Goal: Task Accomplishment & Management: Use online tool/utility

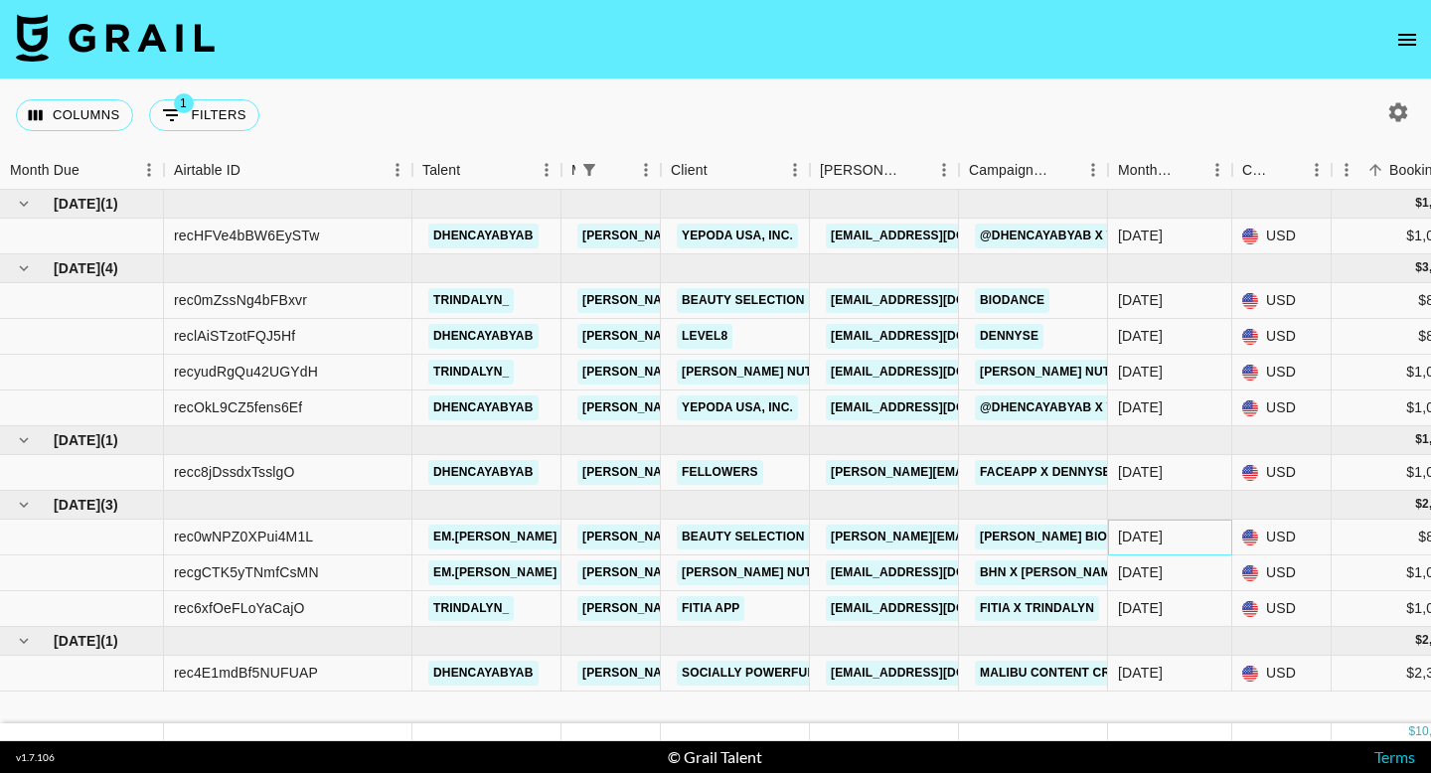
click at [1184, 542] on div "[DATE]" at bounding box center [1170, 538] width 124 height 36
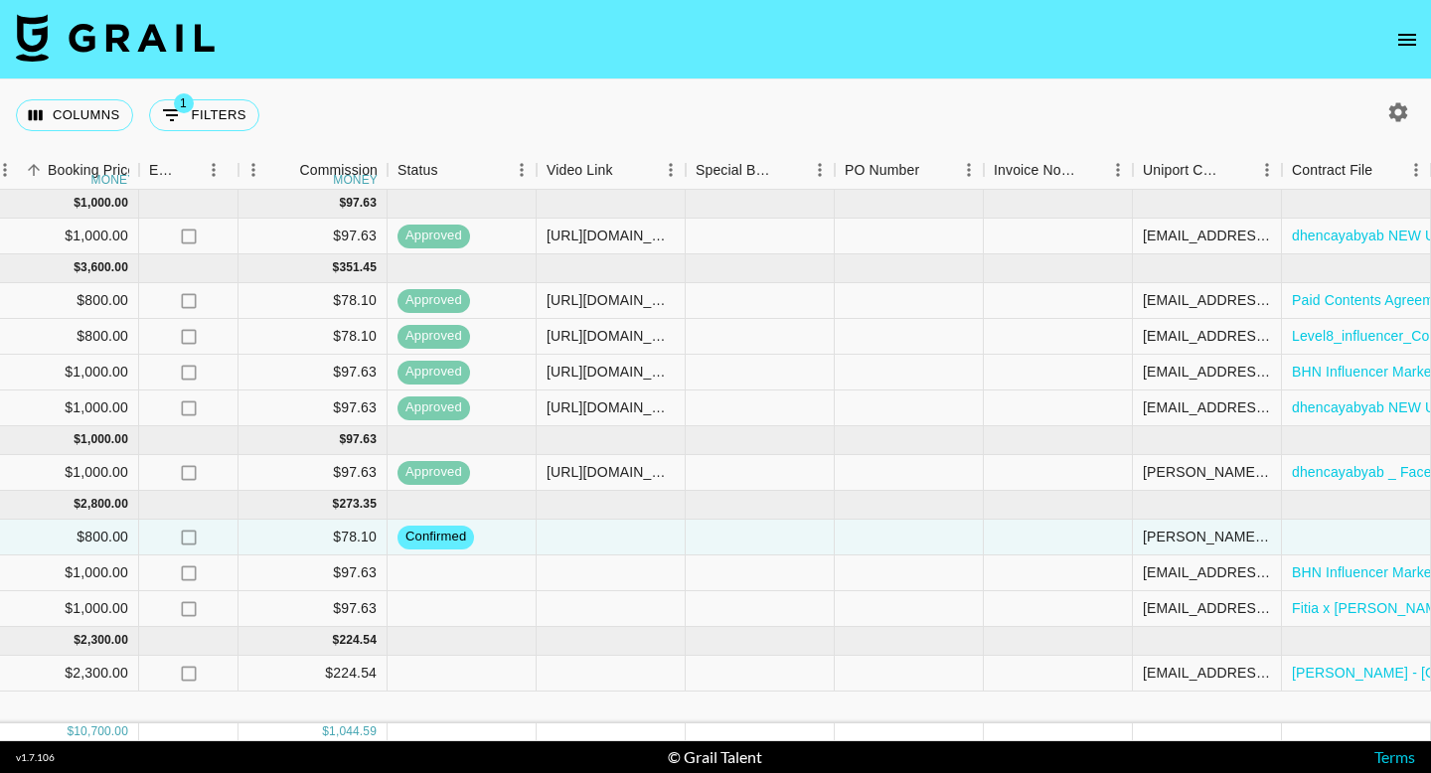
scroll to position [0, 1491]
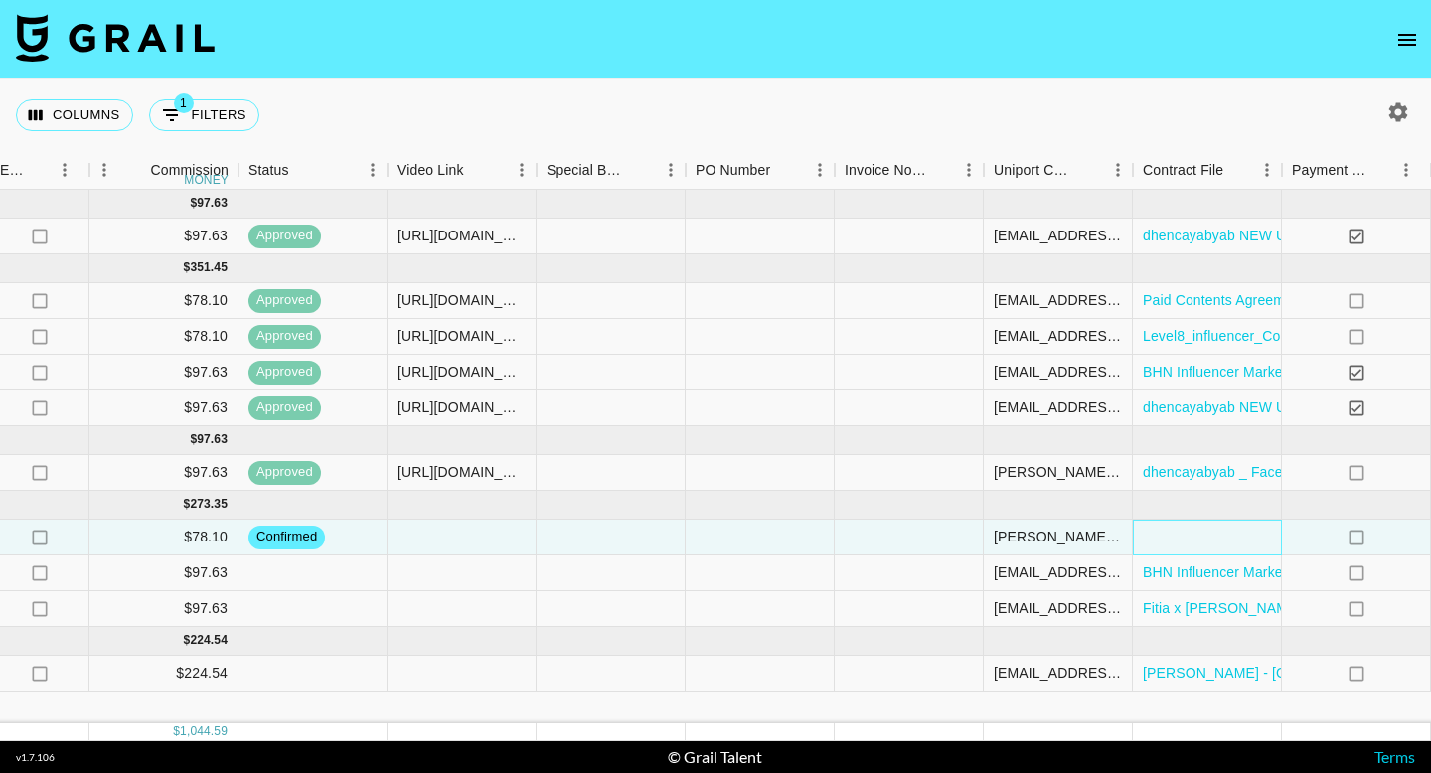
click at [1188, 531] on div at bounding box center [1207, 538] width 149 height 36
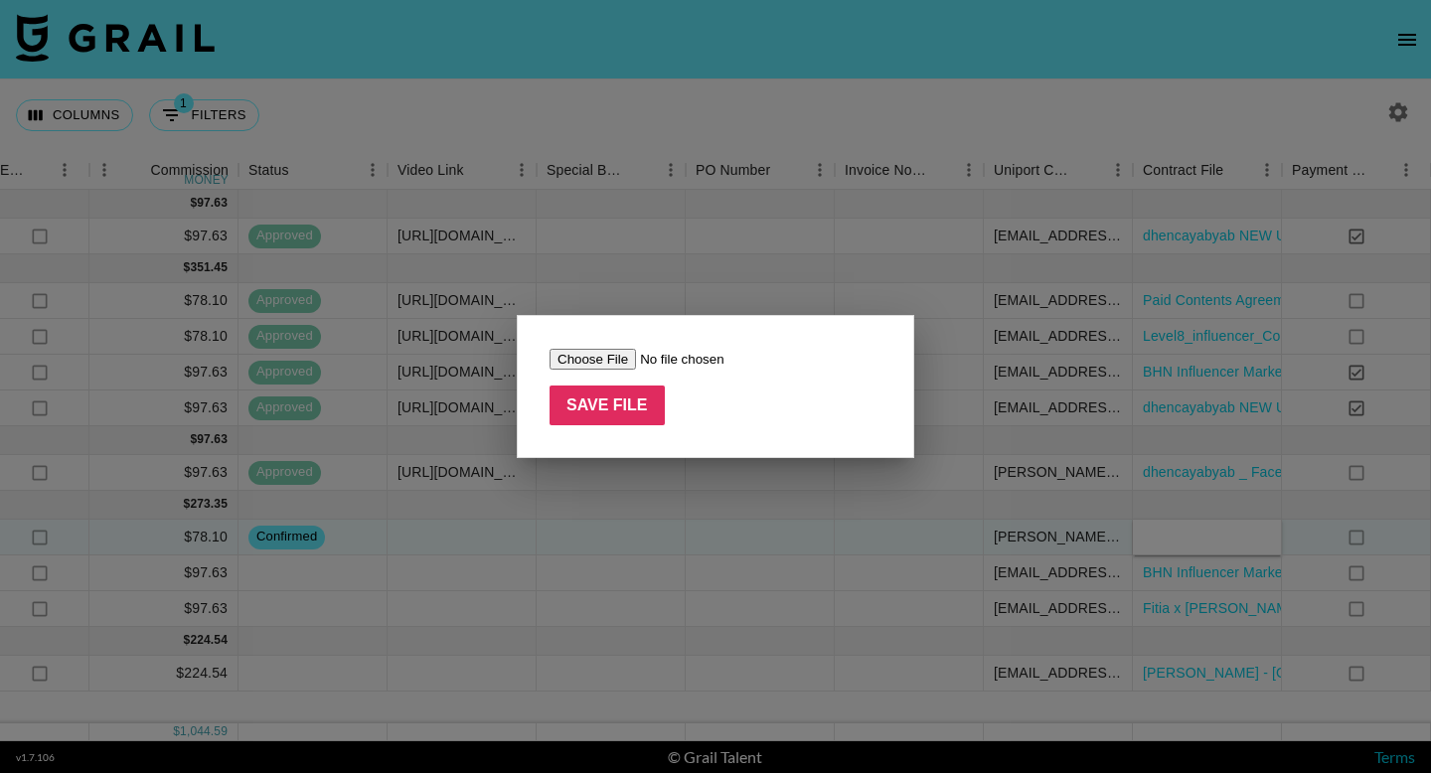
click at [614, 361] on input "file" at bounding box center [675, 359] width 251 height 21
click at [612, 361] on input "file" at bounding box center [675, 359] width 251 height 21
type input "C:\fakepath\Paid Contents Agreement_ em.[PERSON_NAME] (25.09) (2).pdf"
click at [629, 424] on input "Save File" at bounding box center [607, 406] width 115 height 40
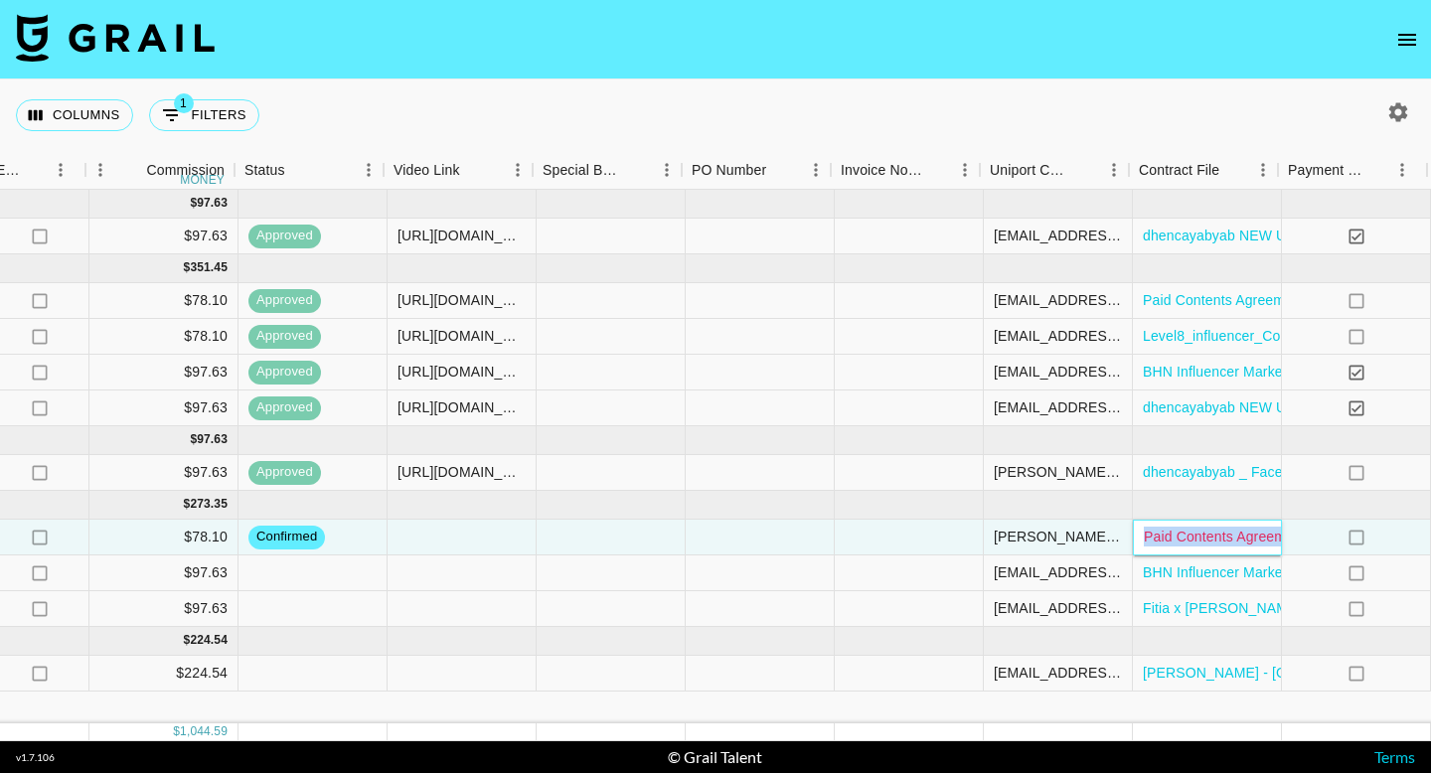
scroll to position [0, 1531]
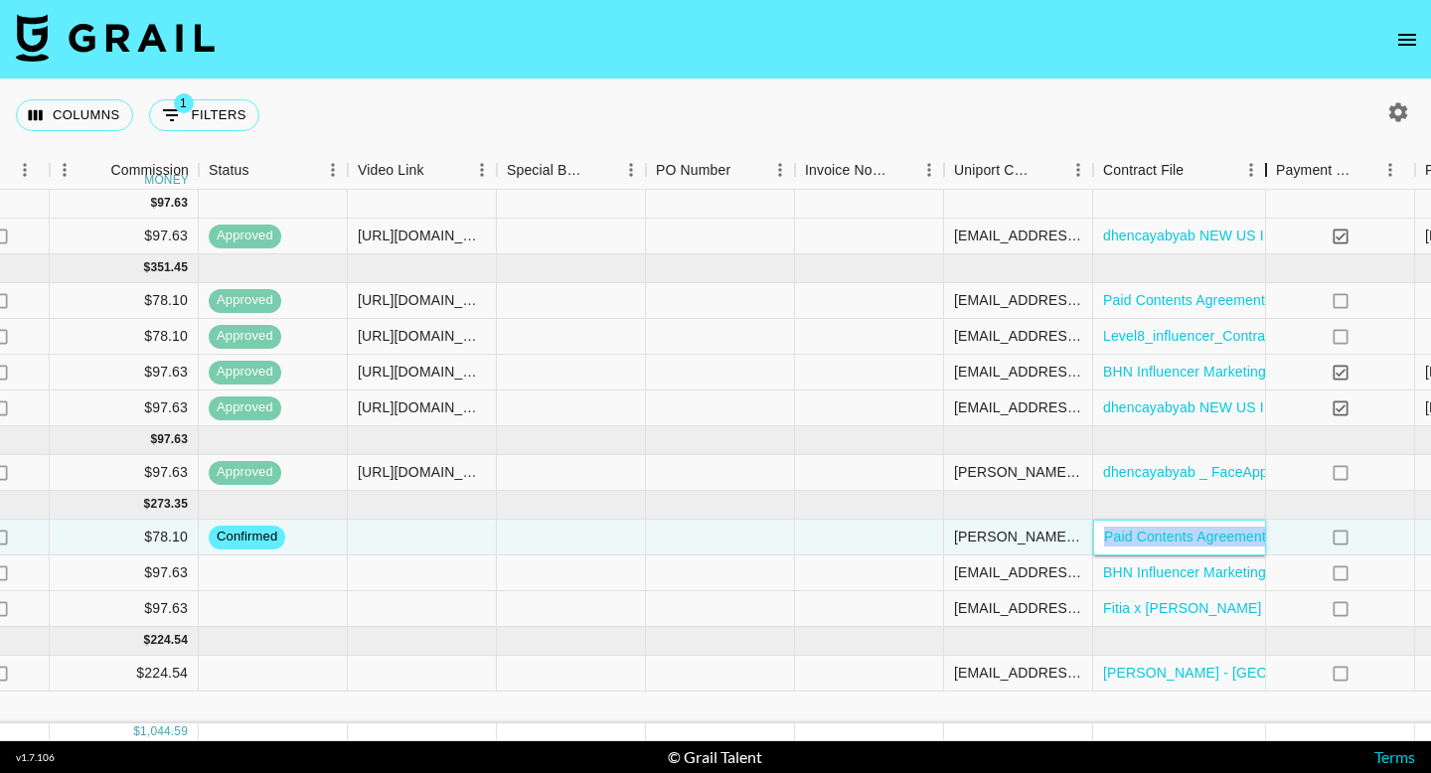
drag, startPoint x: 1248, startPoint y: 174, endPoint x: 993, endPoint y: 379, distance: 327.4
click at [1262, 193] on div "Month Due Airtable ID Talent Manager Client [PERSON_NAME] Campaign (Type) Month…" at bounding box center [715, 446] width 1431 height 590
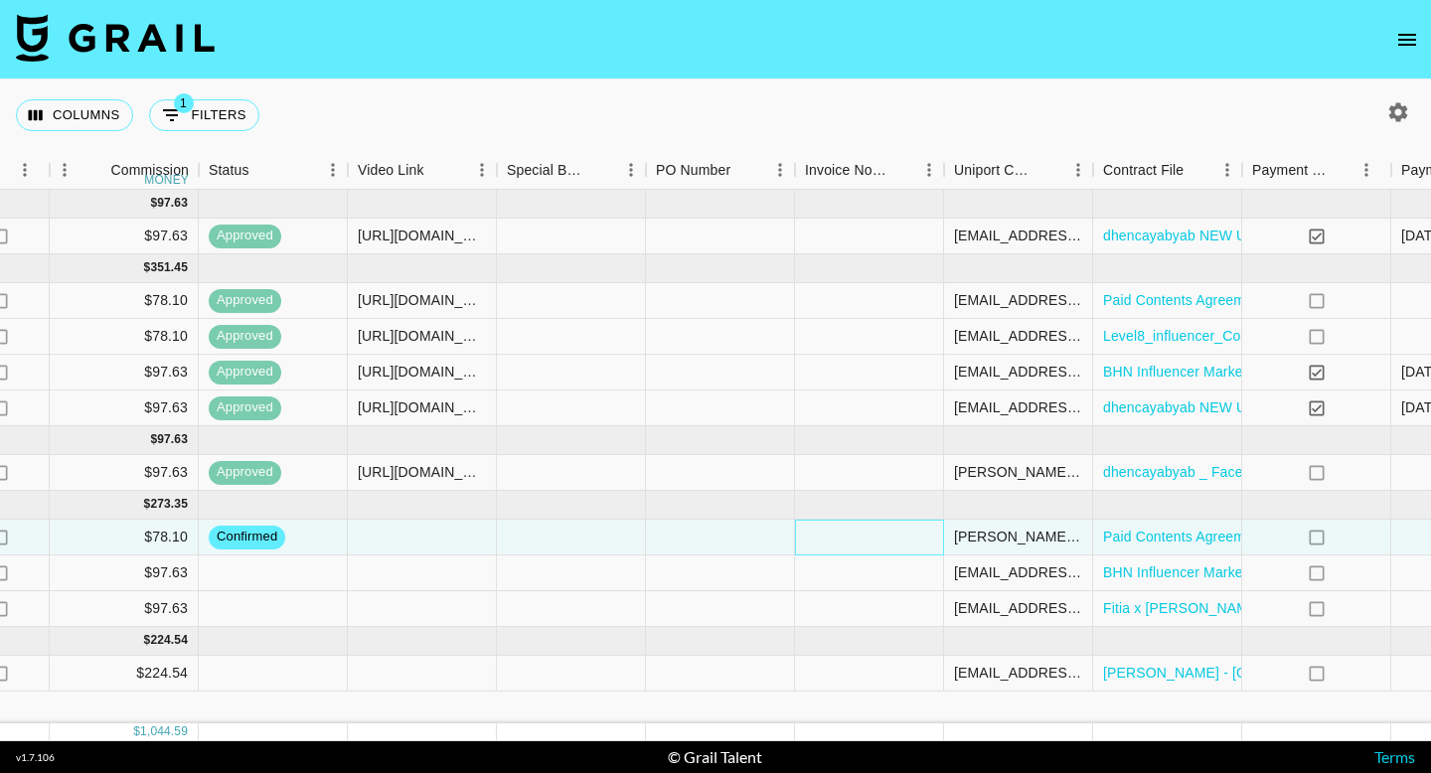
click at [831, 537] on div at bounding box center [869, 538] width 149 height 36
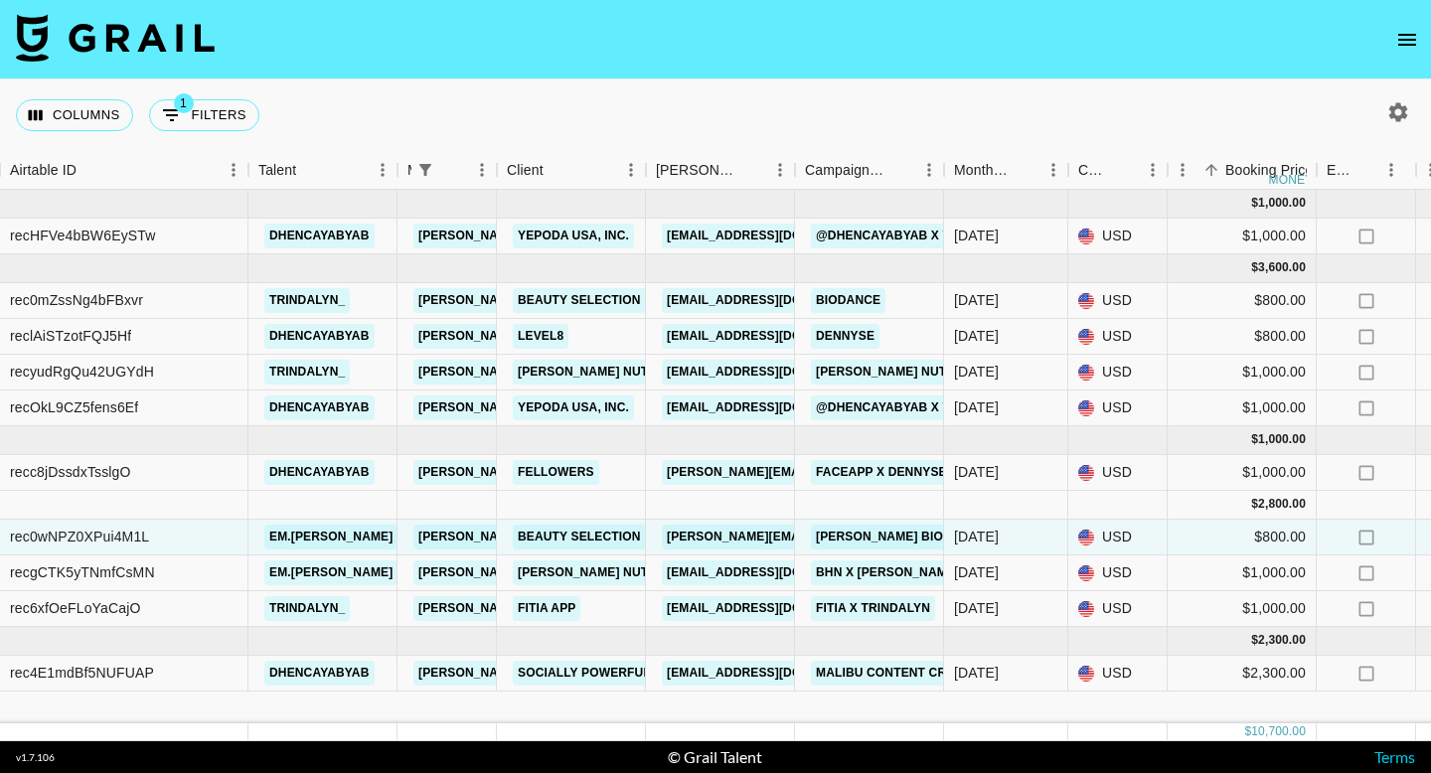
scroll to position [0, 0]
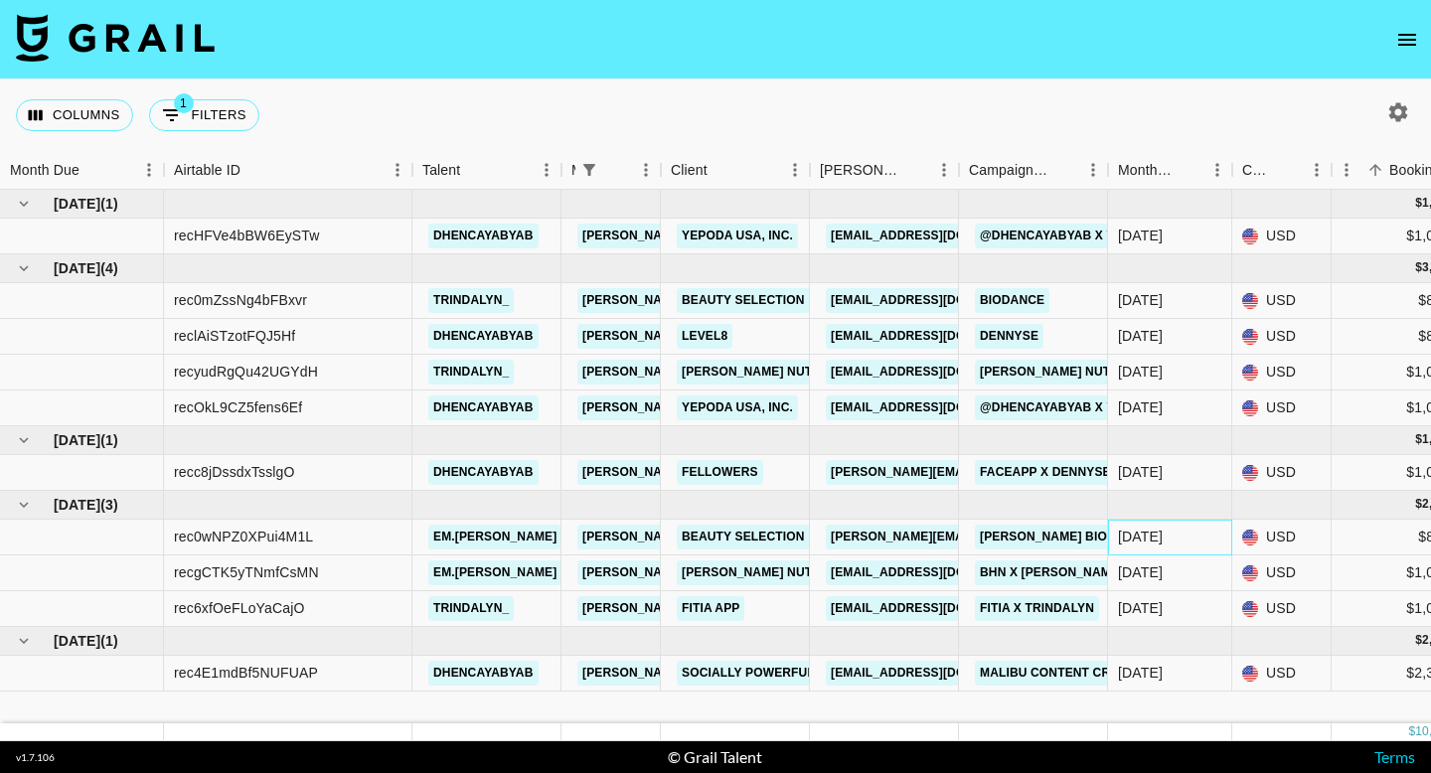
click at [1198, 536] on div "[DATE]" at bounding box center [1170, 538] width 124 height 36
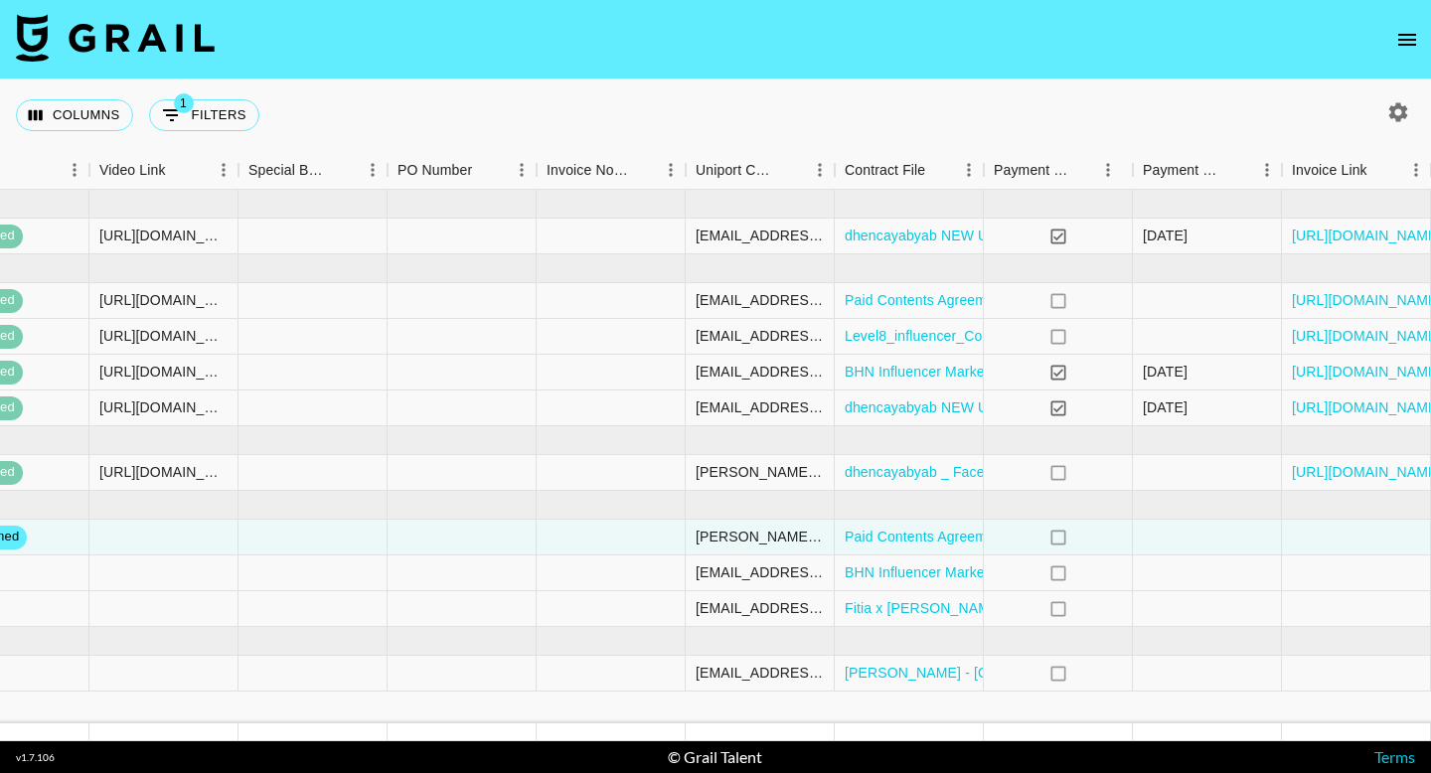
scroll to position [0, 1869]
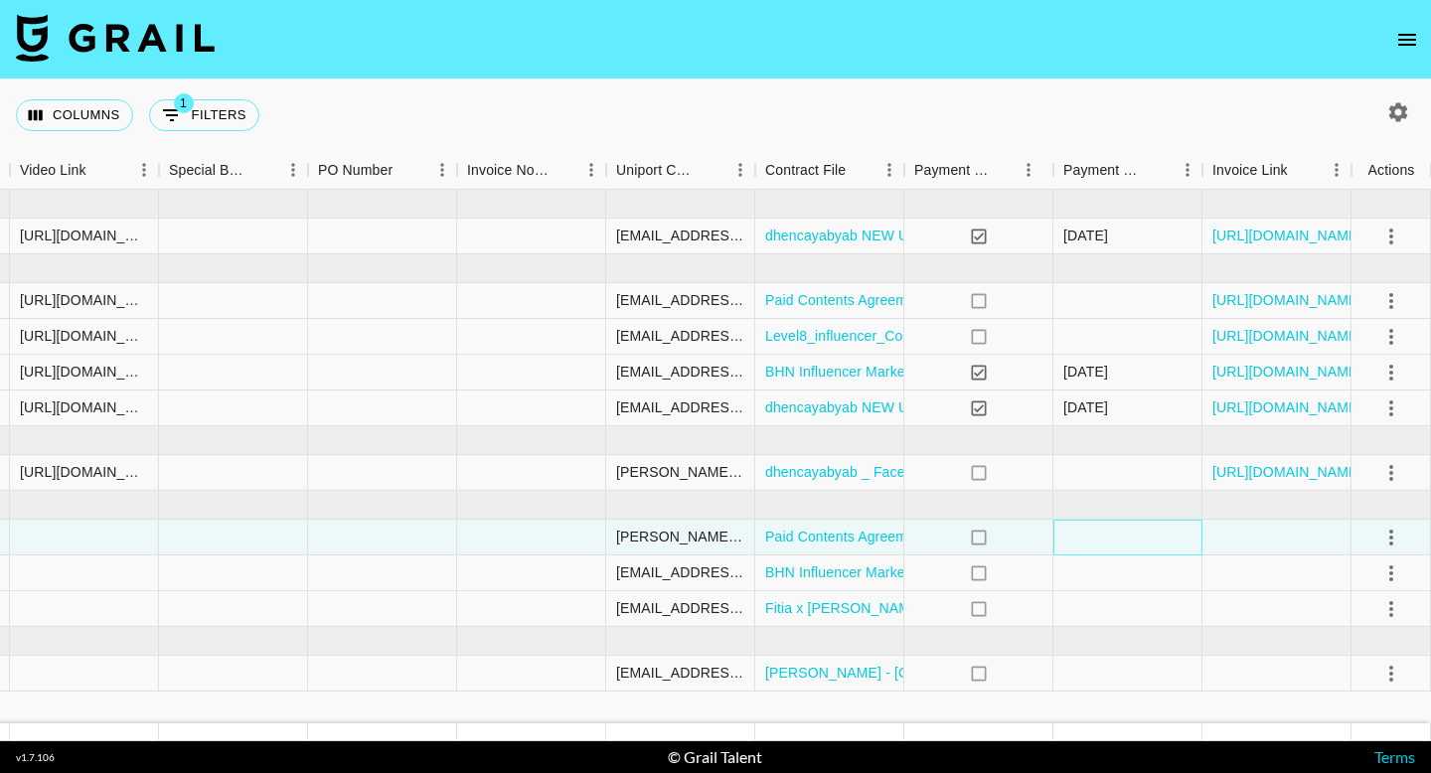
click at [1198, 536] on div at bounding box center [1128, 538] width 149 height 36
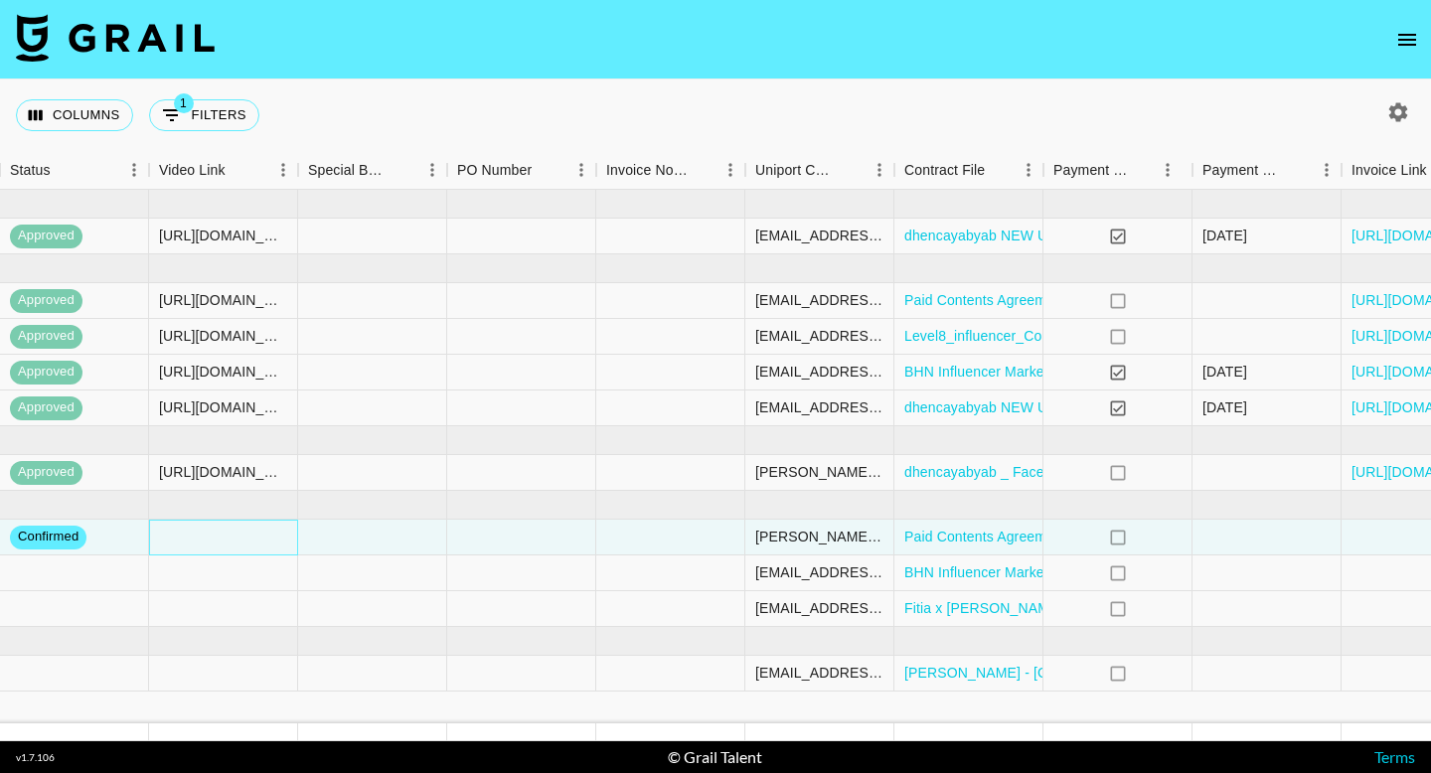
click at [257, 553] on div at bounding box center [223, 538] width 149 height 36
click at [226, 532] on div at bounding box center [223, 538] width 149 height 36
type input "https://www.tiktok.com/@em.sheldon/video/7560735458775403831?_r=1&_t=ZT-90WFeLV…"
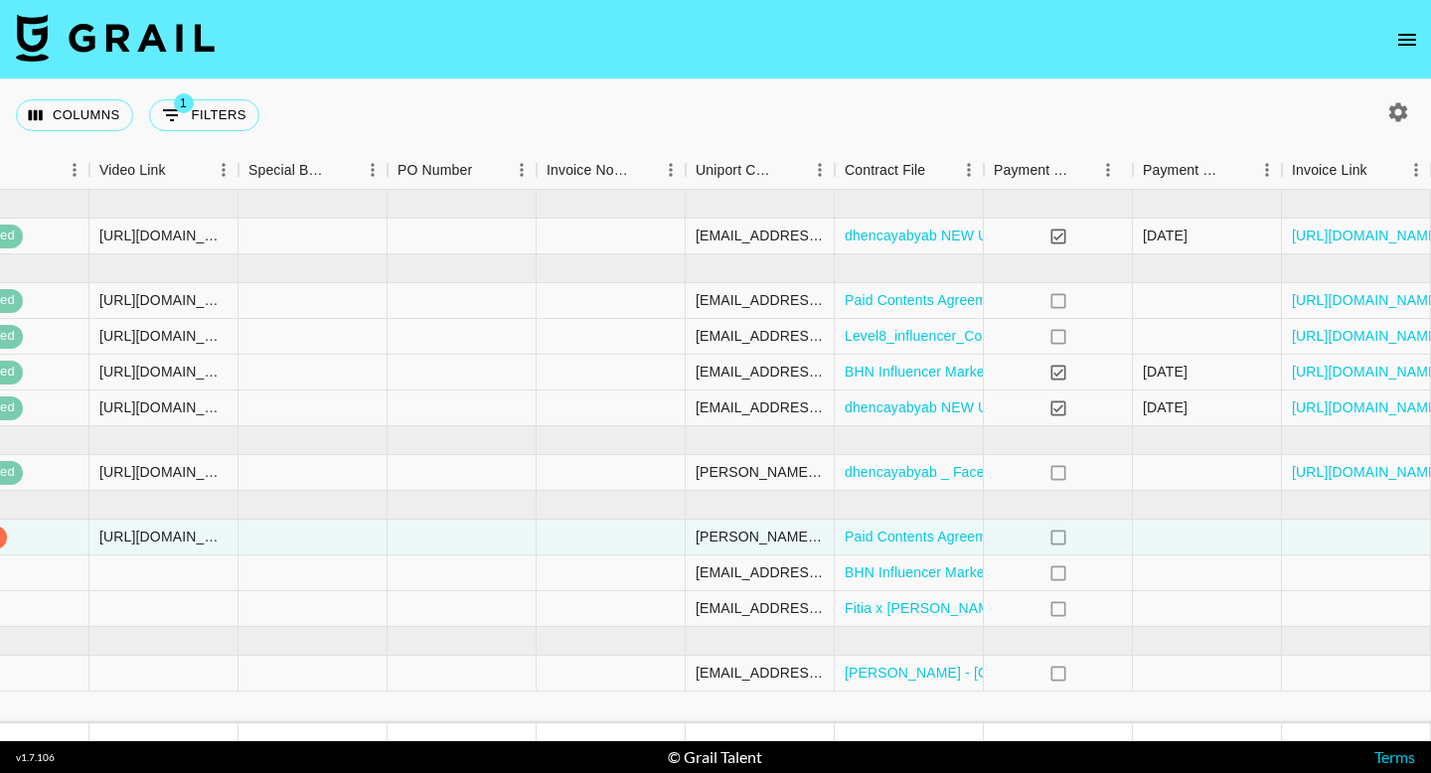
scroll to position [0, 1869]
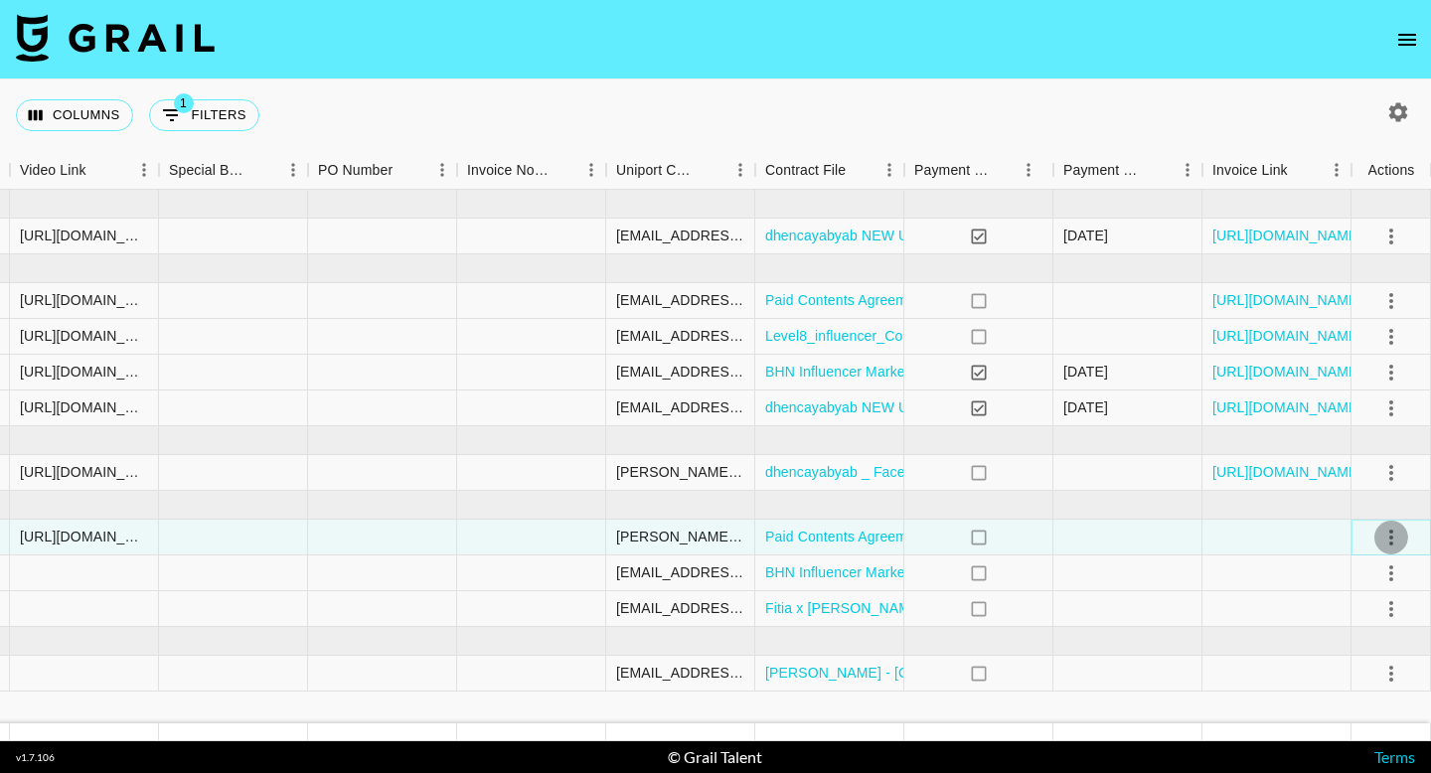
click at [1387, 542] on icon "select merge strategy" at bounding box center [1392, 538] width 24 height 24
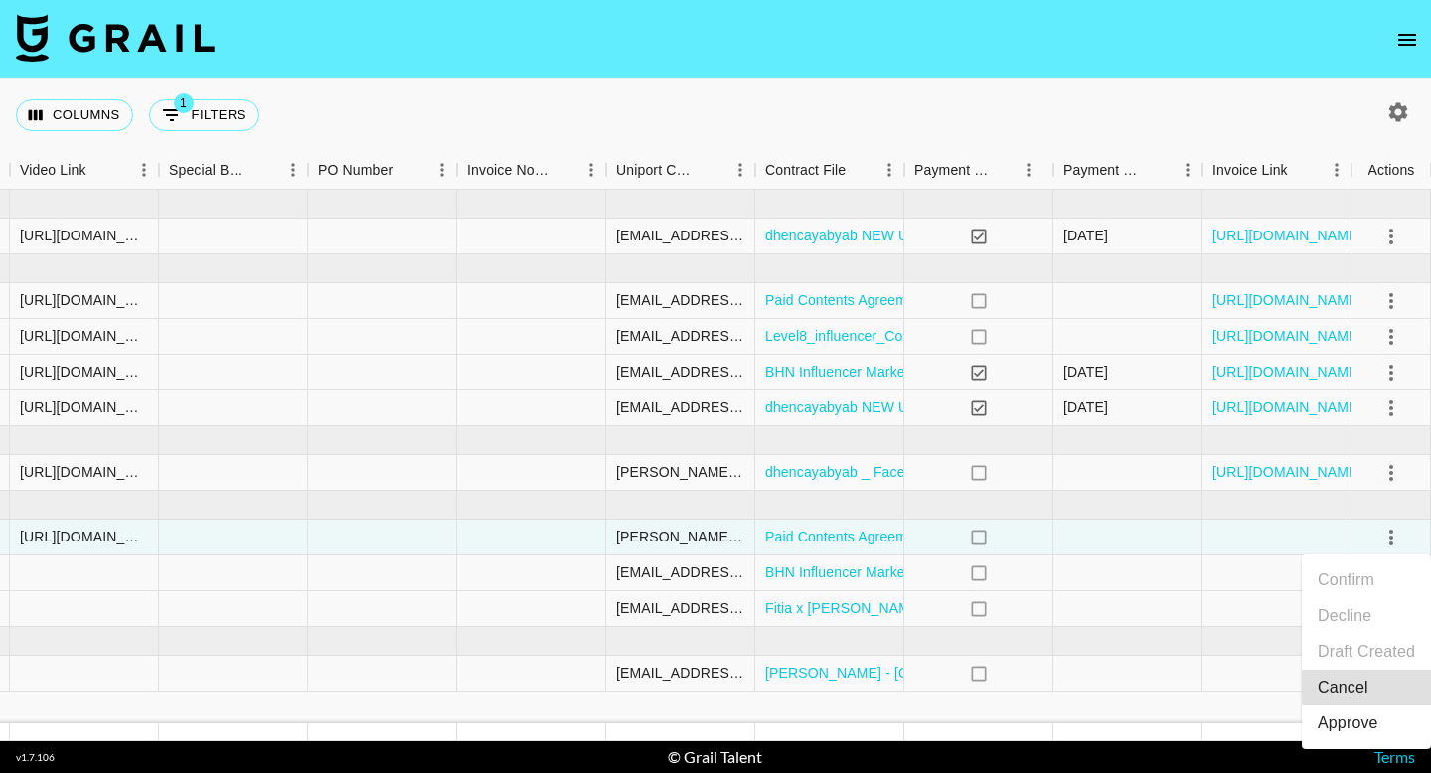
click at [1337, 731] on div "Approve" at bounding box center [1348, 724] width 61 height 24
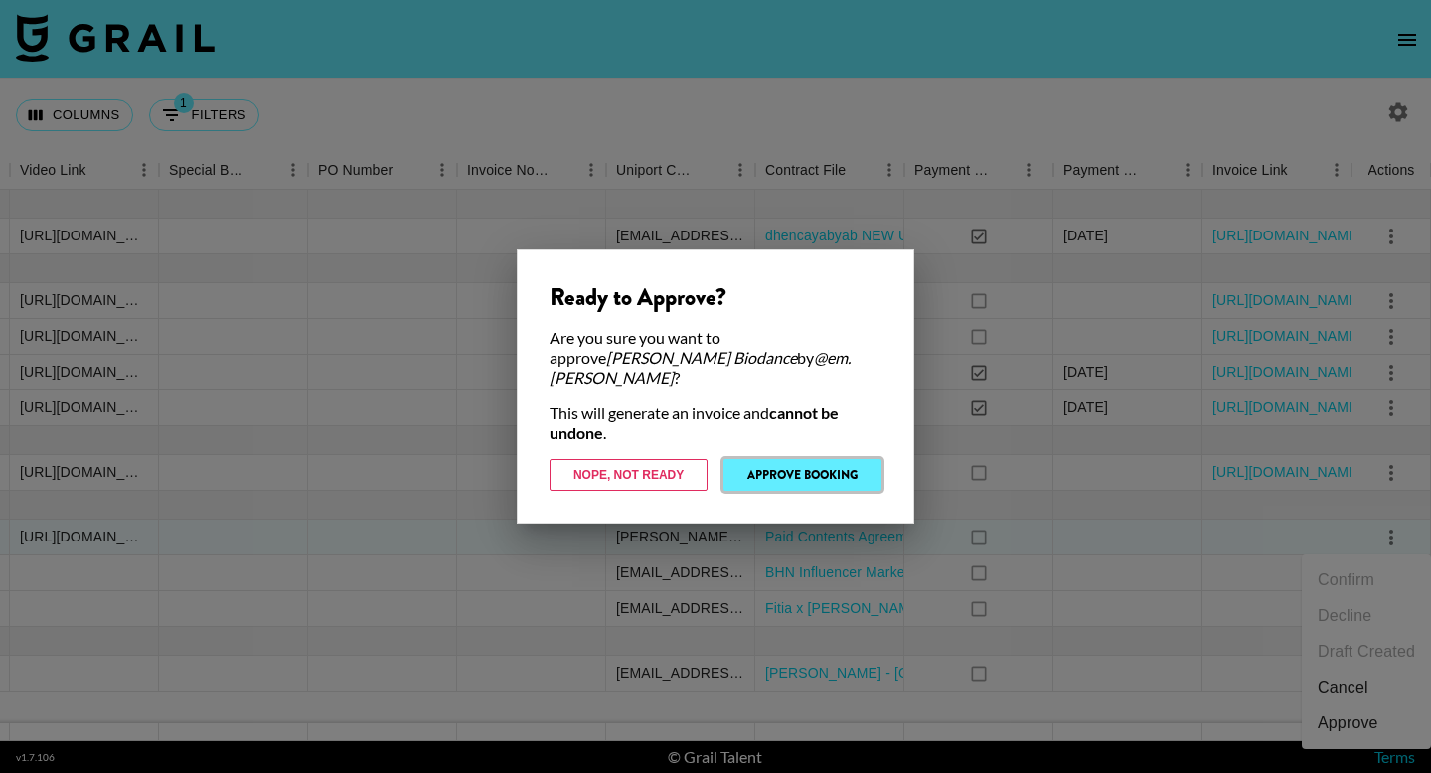
click at [847, 461] on button "Approve Booking" at bounding box center [803, 475] width 158 height 32
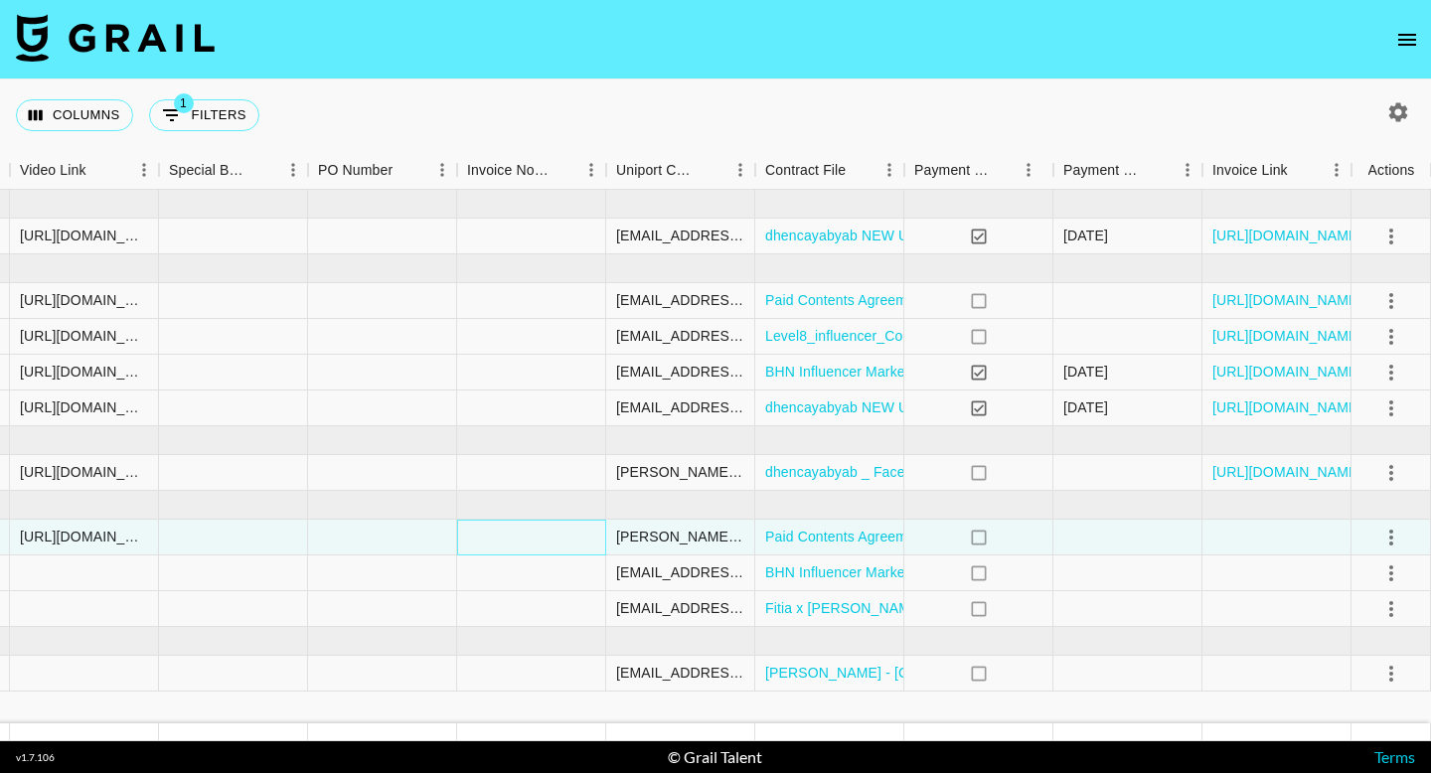
click at [506, 551] on div at bounding box center [531, 538] width 149 height 36
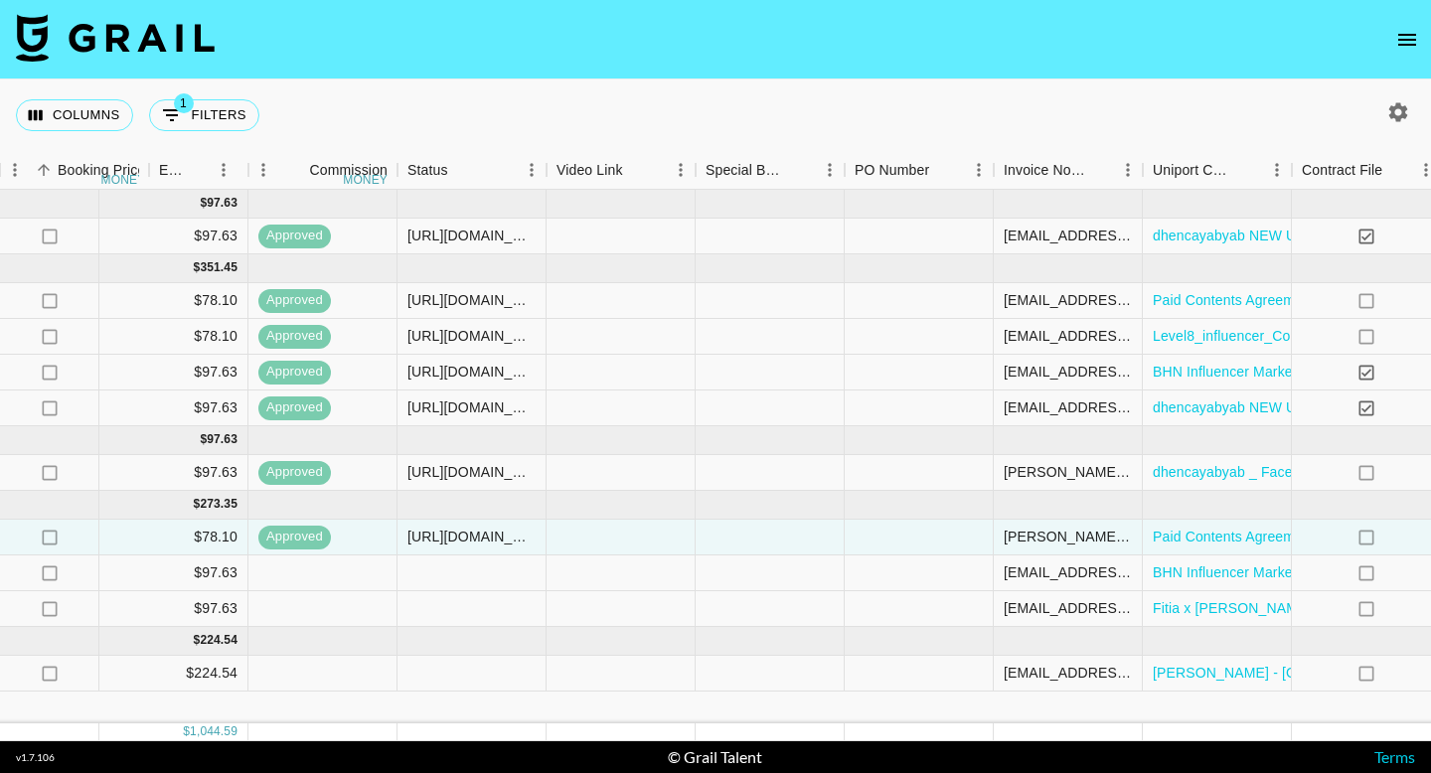
scroll to position [0, 1332]
